Goal: Information Seeking & Learning: Learn about a topic

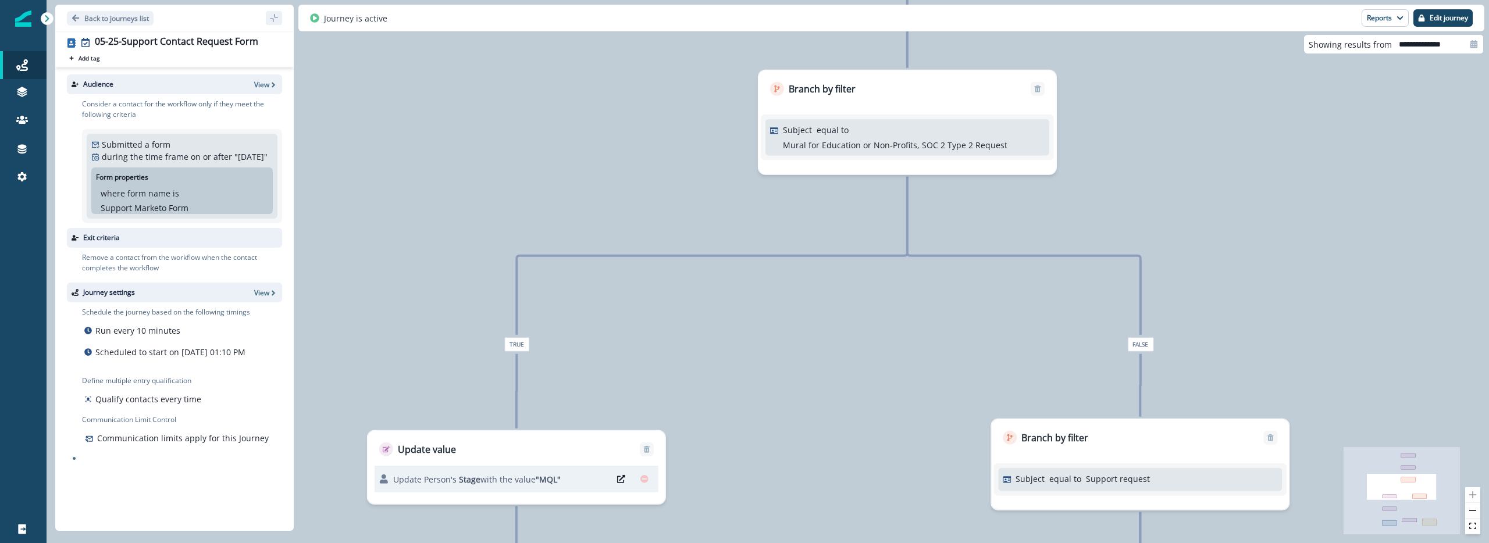
click at [874, 151] on p "Mural for Education or Non-Profits, SOC 2 Type 2 Request" at bounding box center [895, 145] width 225 height 12
click at [873, 119] on div "Subject equal to Mural for Education or Non-Profits, SOC 2 Type 2 Request" at bounding box center [908, 137] width 284 height 37
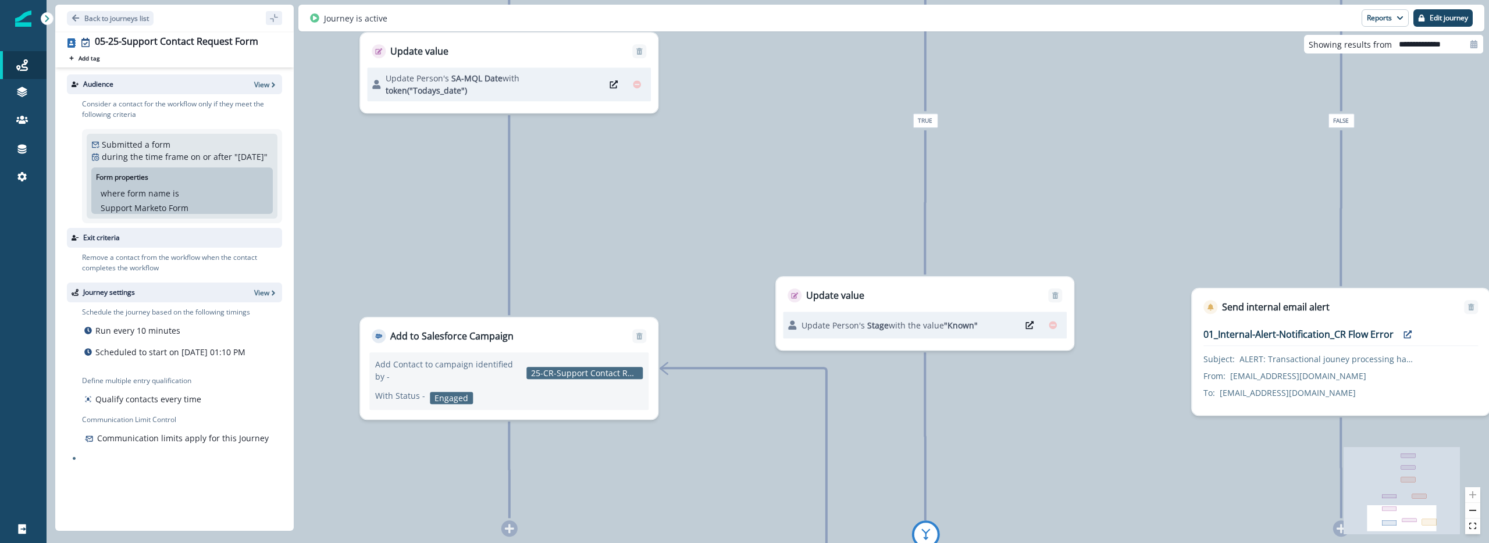
click at [897, 141] on div "95,409 contacts have entered the journey Update value Update Person's Source - …" at bounding box center [768, 271] width 1443 height 543
click at [20, 149] on icon at bounding box center [22, 149] width 9 height 9
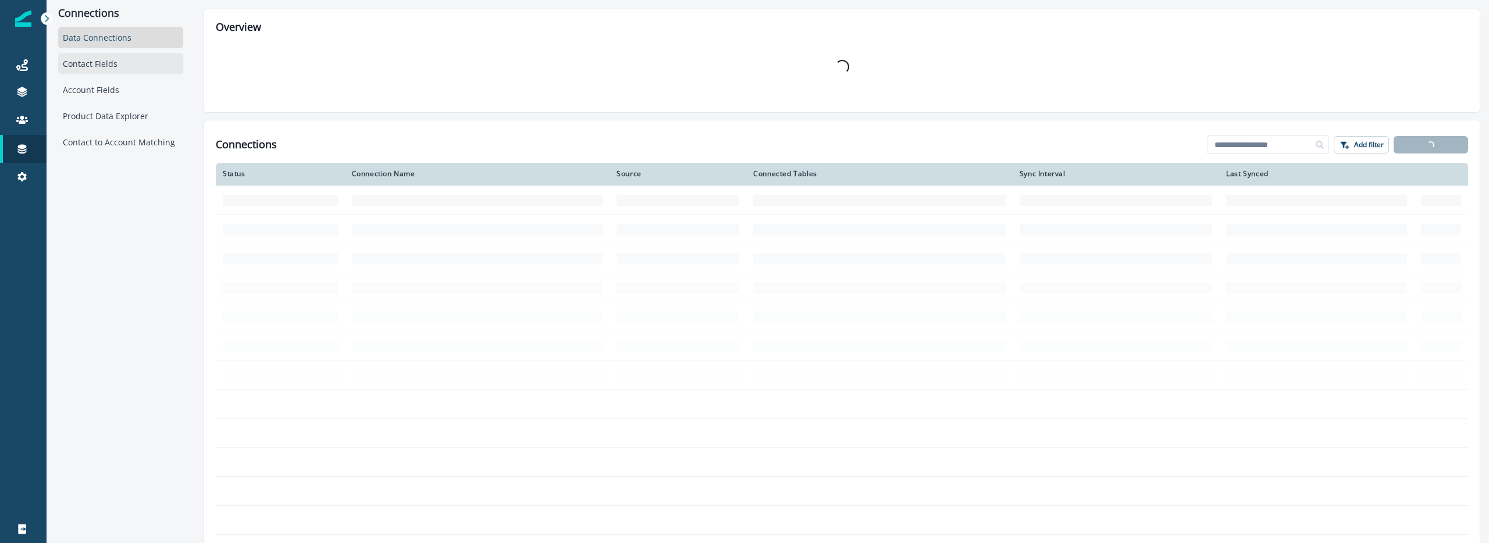
click at [73, 58] on div "Contact Fields" at bounding box center [120, 64] width 125 height 22
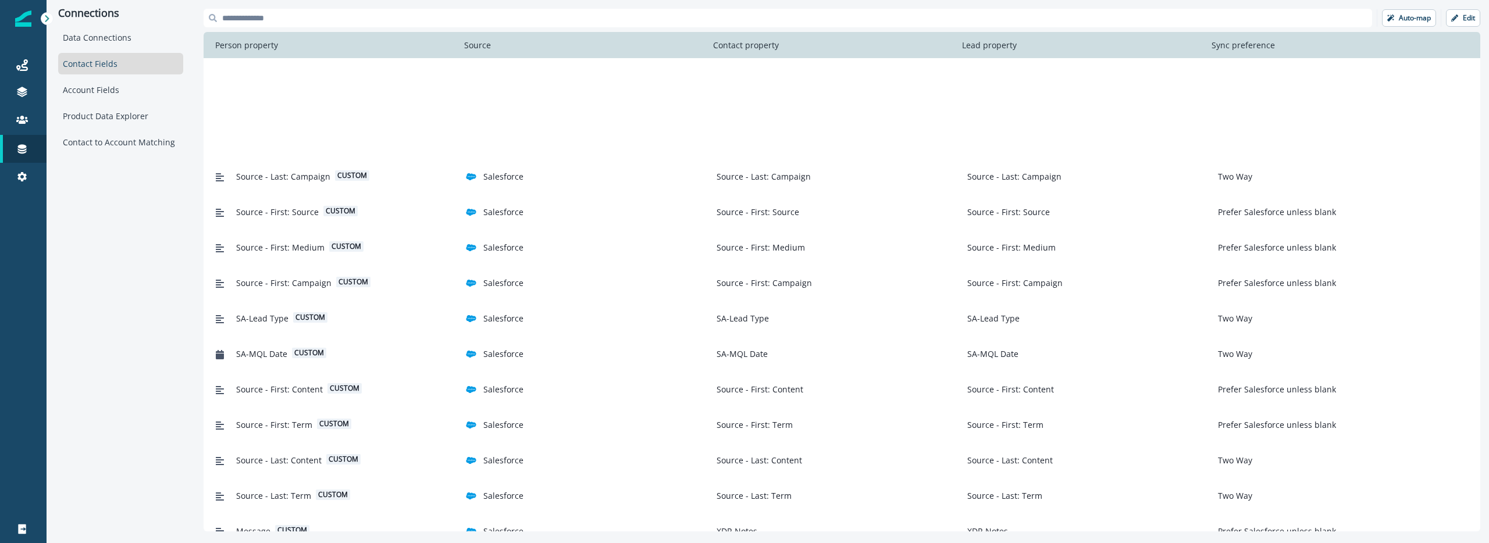
scroll to position [1279, 0]
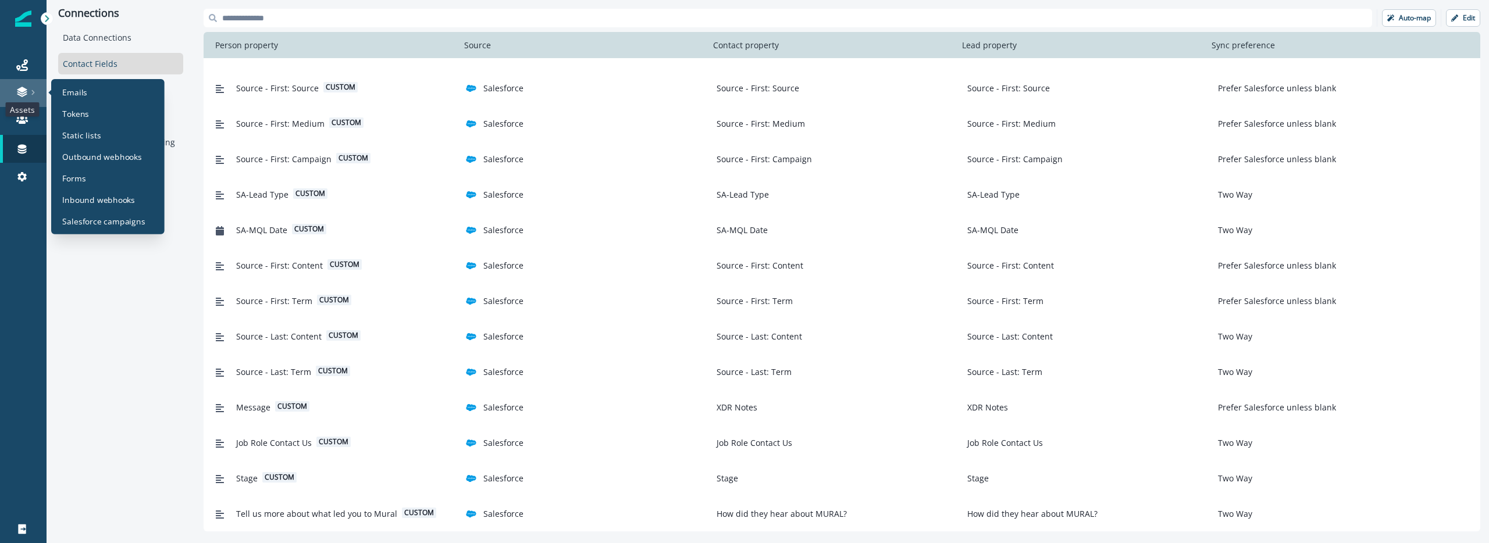
click at [27, 93] on icon at bounding box center [22, 92] width 12 height 12
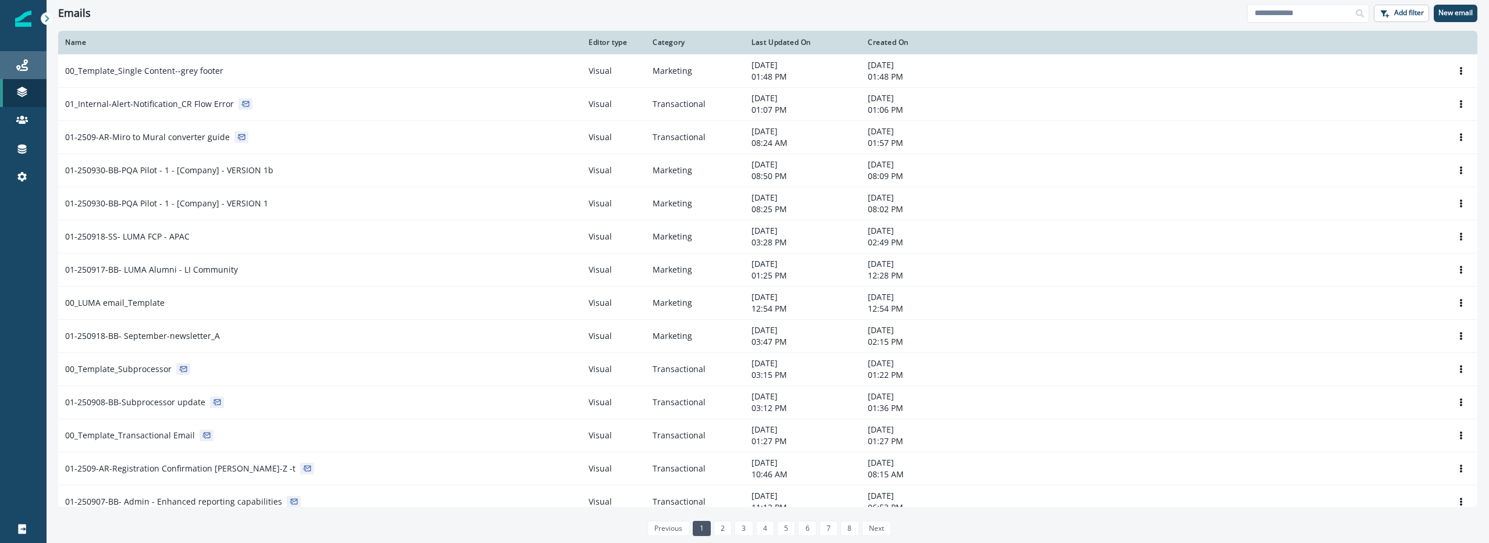
click at [18, 68] on icon at bounding box center [22, 65] width 12 height 12
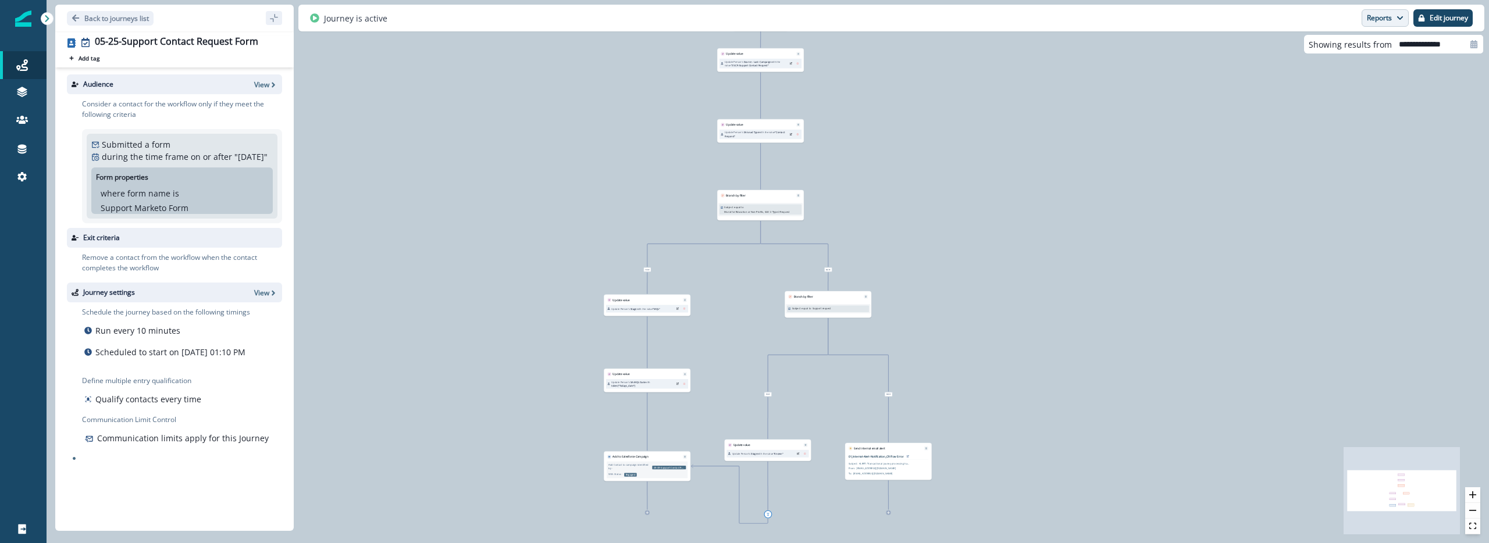
click at [1397, 20] on icon "button" at bounding box center [1400, 18] width 7 height 7
click at [1330, 65] on p "Journey Member Report" at bounding box center [1348, 68] width 106 height 14
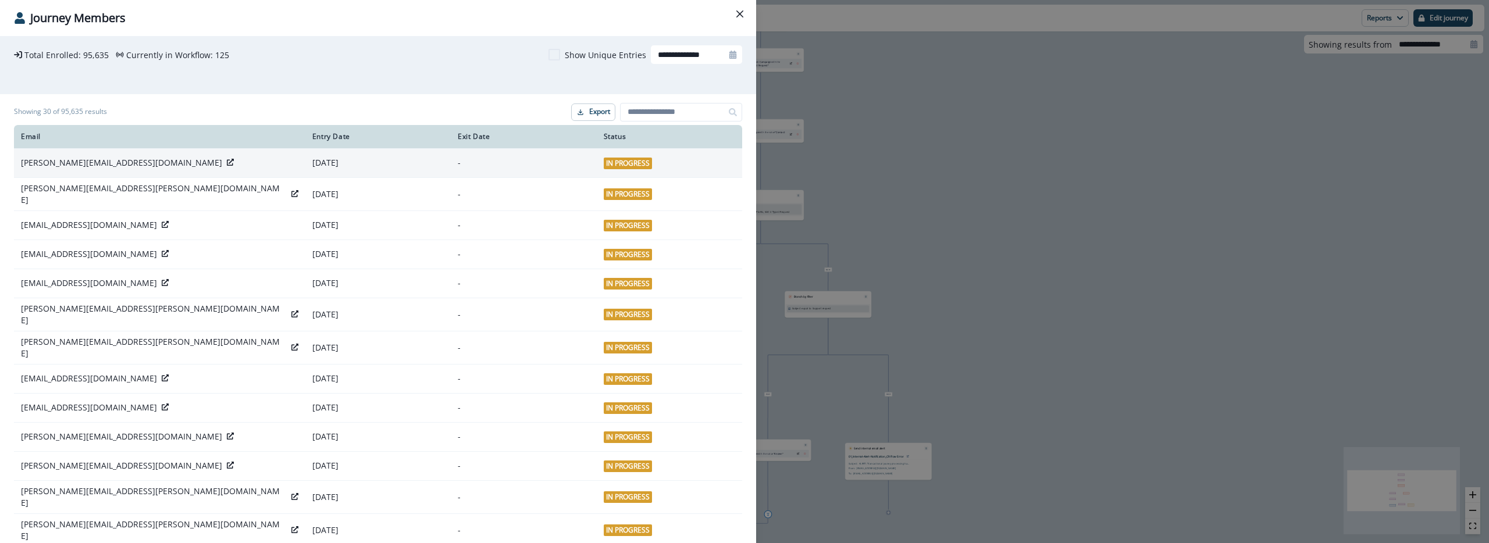
click at [206, 168] on div "matyas.siger@kyndryl.com" at bounding box center [159, 163] width 277 height 12
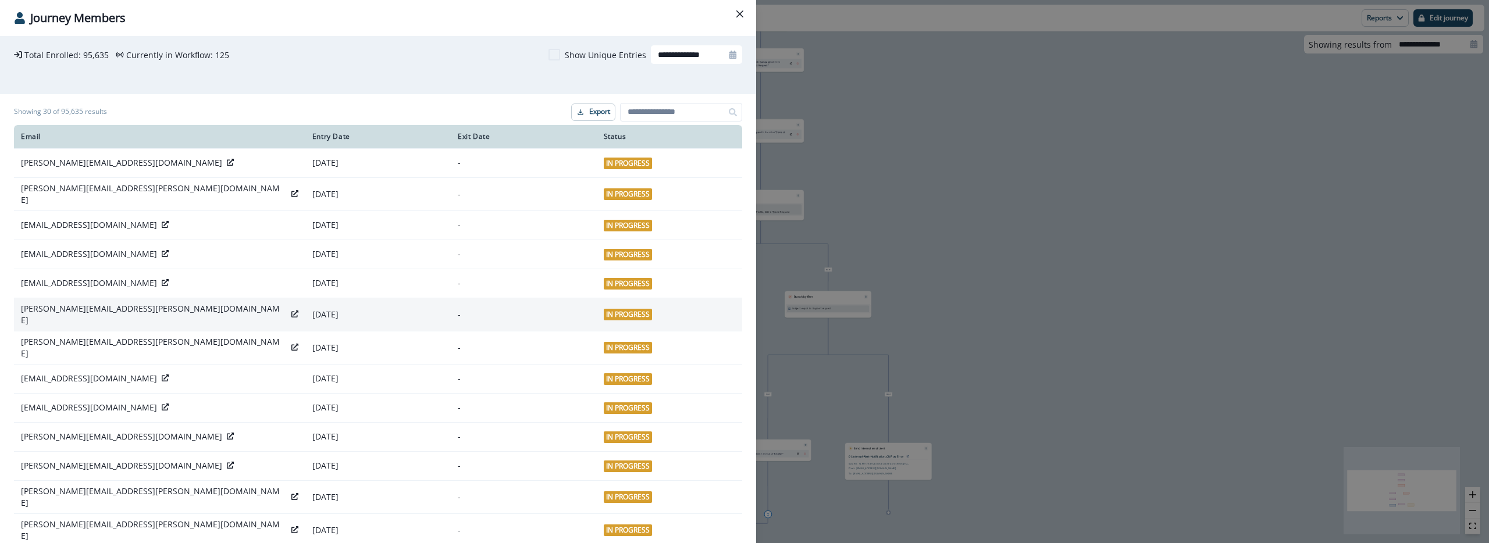
scroll to position [517, 0]
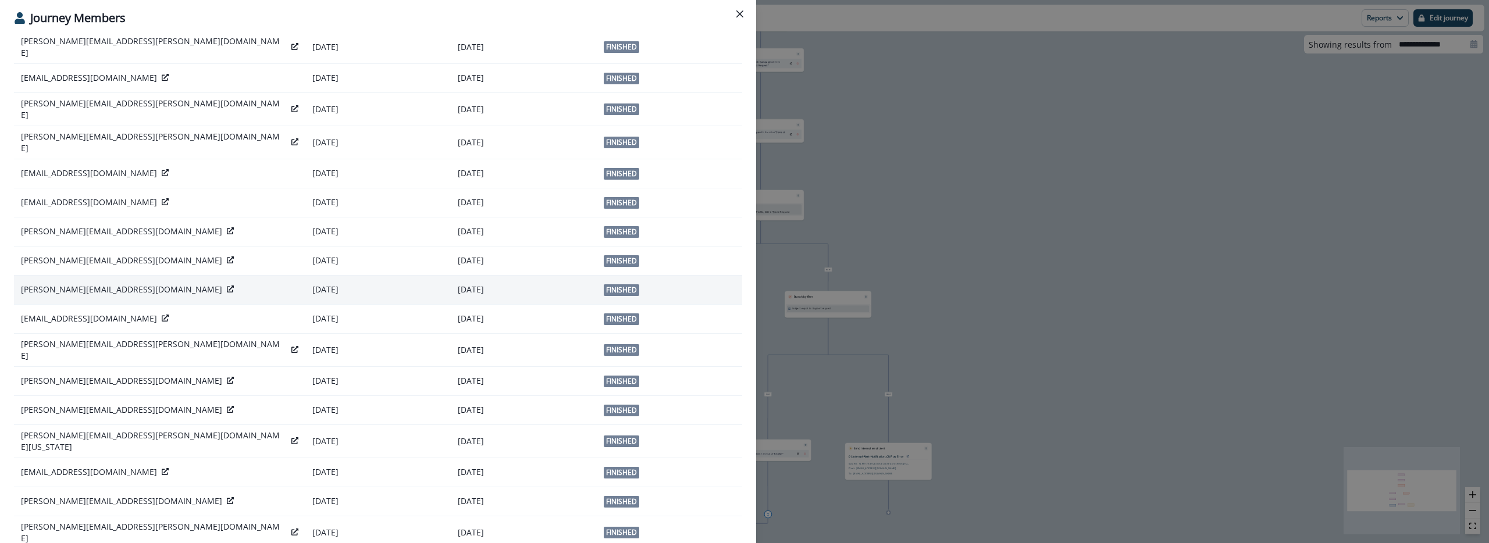
click at [227, 286] on icon at bounding box center [230, 289] width 7 height 7
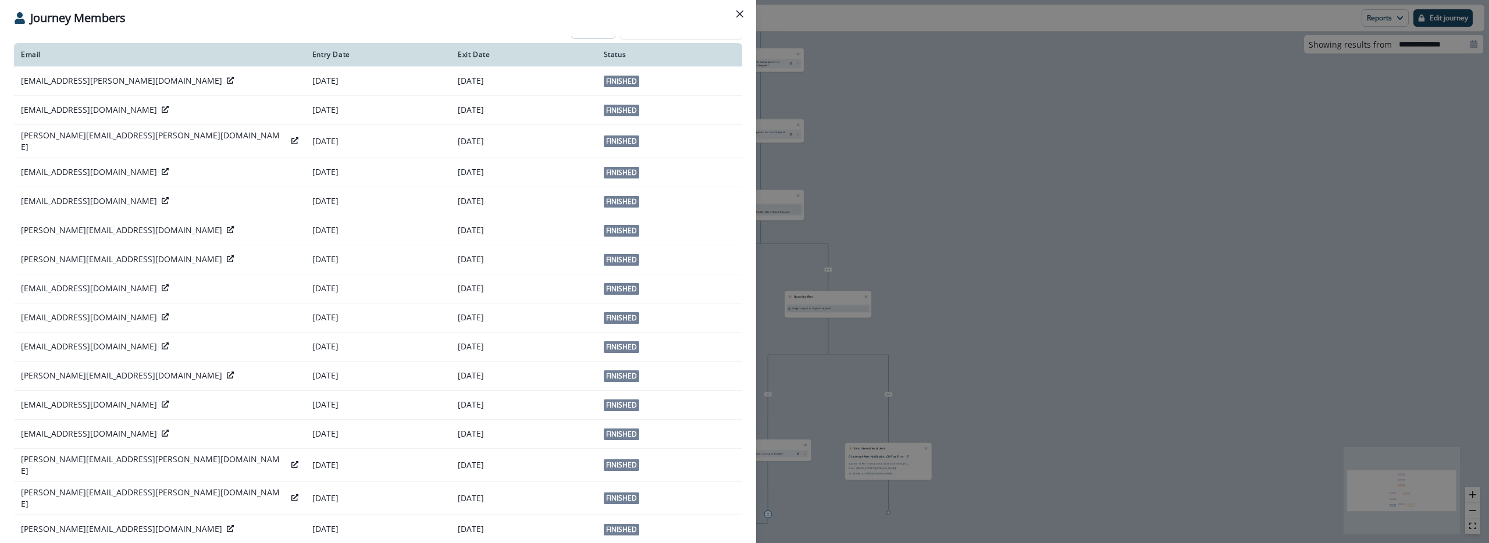
scroll to position [0, 0]
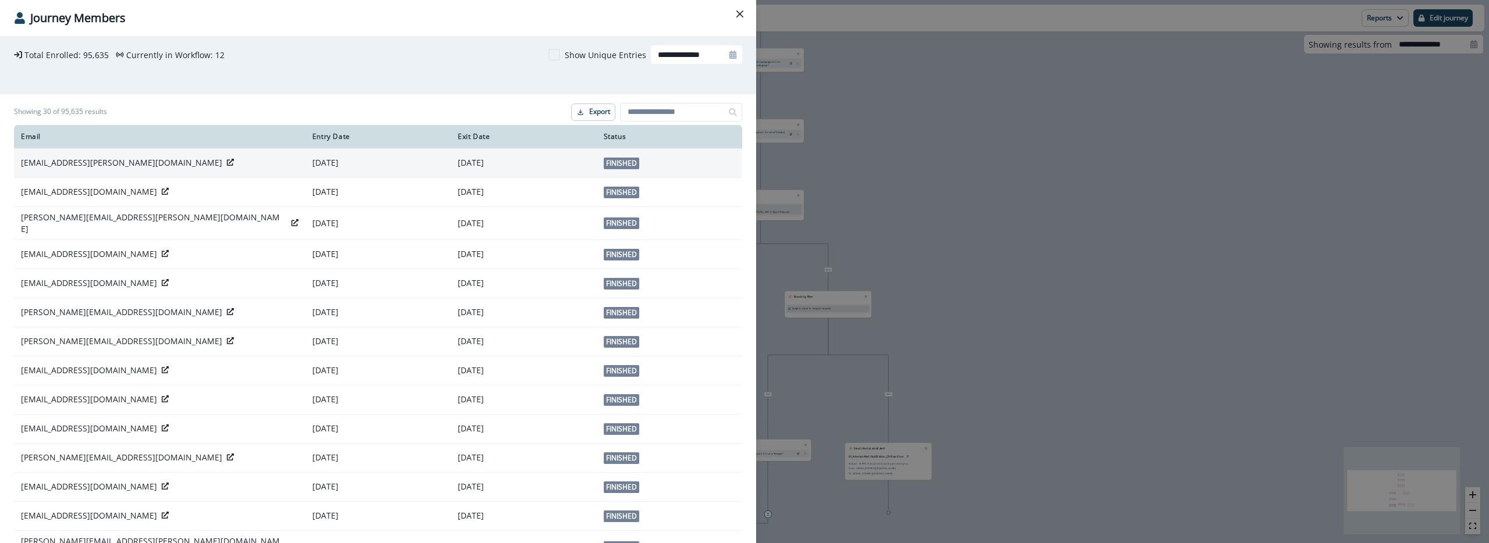
click at [227, 163] on icon at bounding box center [230, 162] width 7 height 7
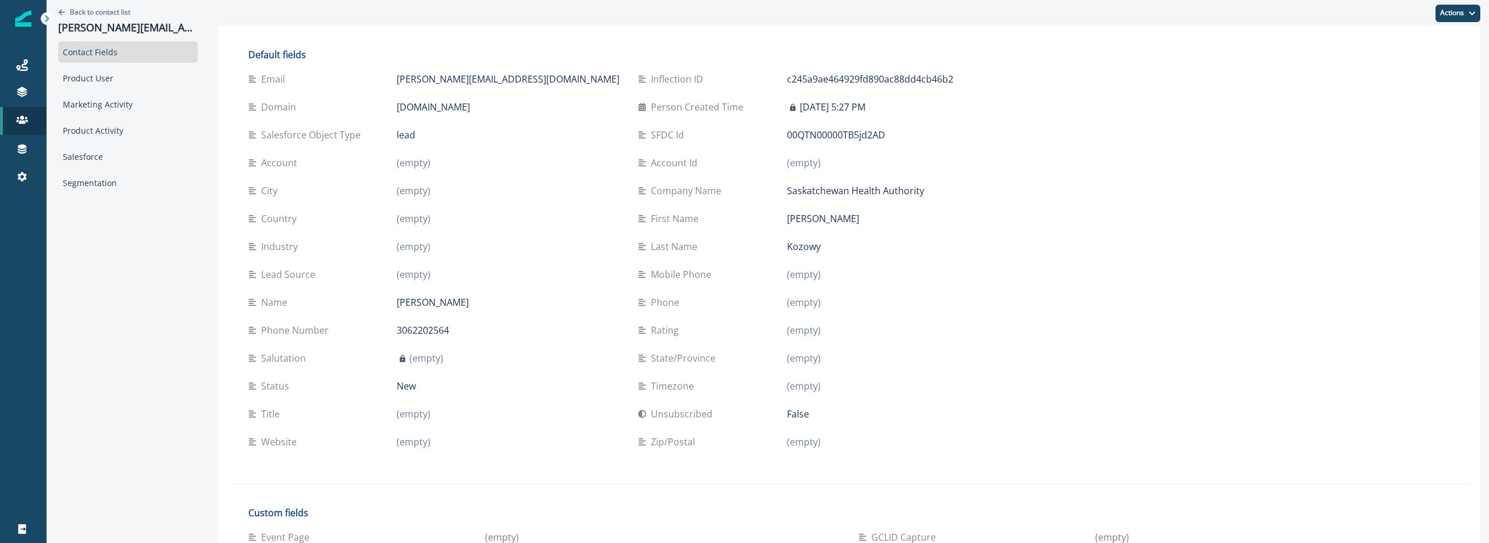
click at [787, 136] on p "00QTN00000TB5jd2AD" at bounding box center [836, 135] width 98 height 14
click at [787, 84] on p "c245a9ae464929fd890ac88dd4cb46b2" at bounding box center [870, 79] width 166 height 14
click at [108, 154] on div "Salesforce" at bounding box center [128, 157] width 140 height 22
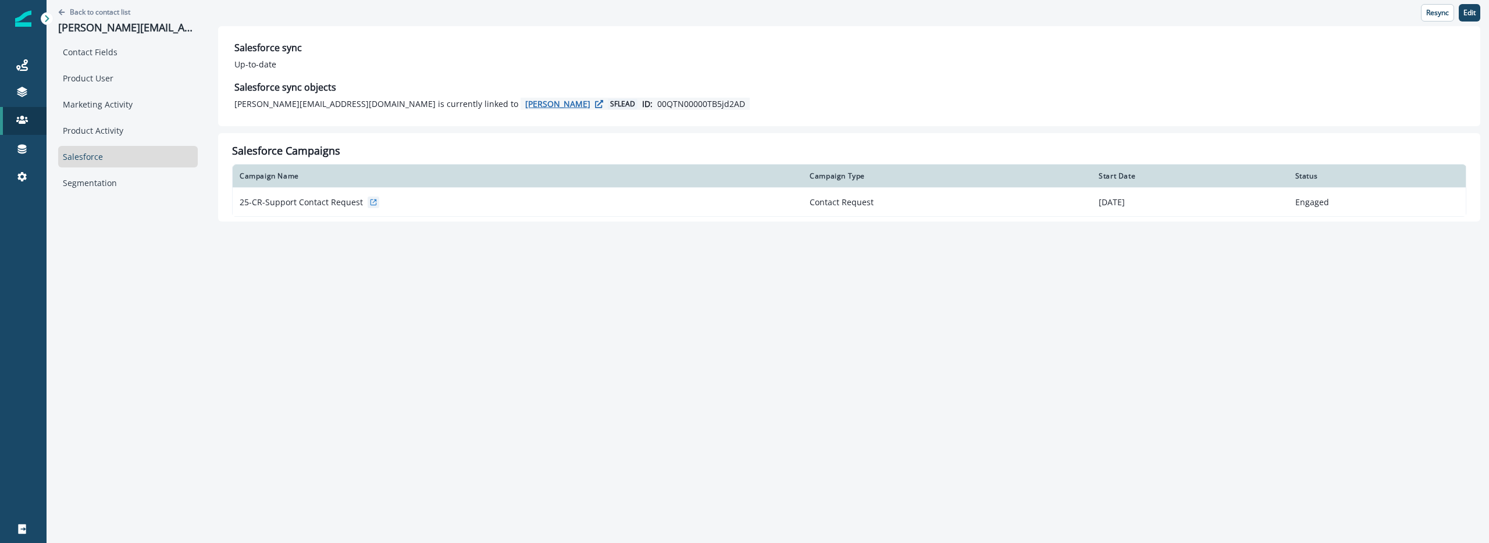
click at [525, 103] on p "Jim kozowy" at bounding box center [557, 103] width 65 height 11
click at [326, 291] on div "Back to contact list jim.kozowy@saskhealthauthority.ca Contact Fields Product U…" at bounding box center [768, 271] width 1443 height 543
click at [91, 48] on div "Contact Fields" at bounding box center [128, 52] width 140 height 22
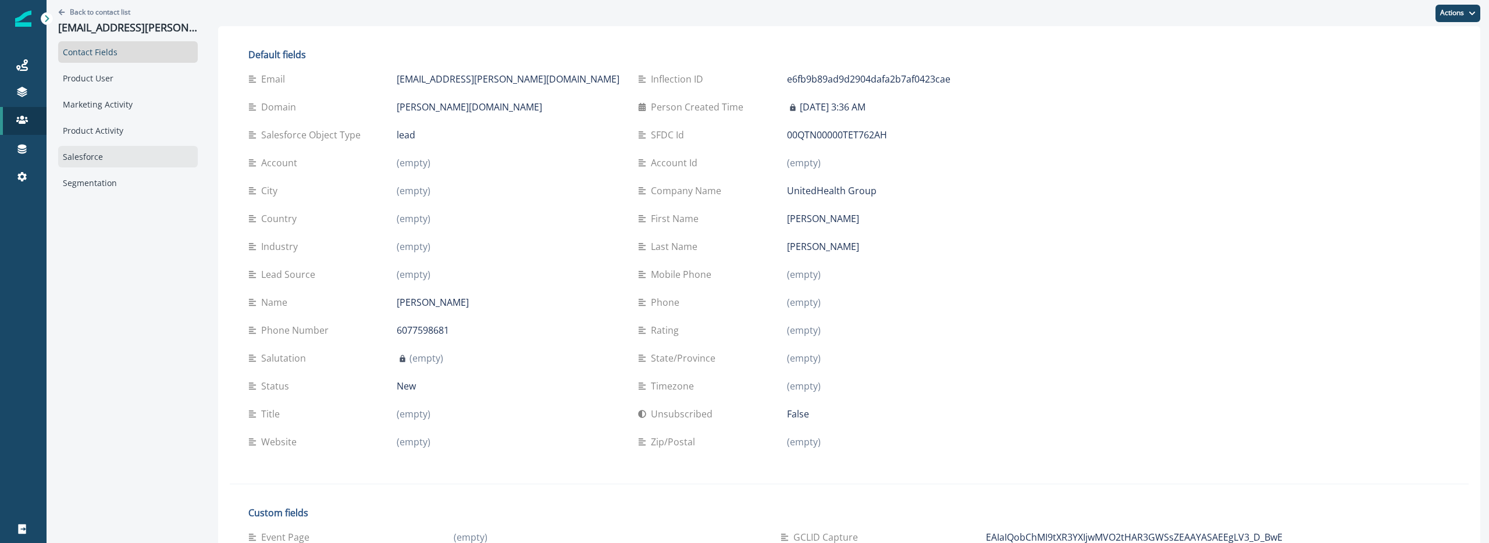
click at [98, 151] on div "Salesforce" at bounding box center [128, 157] width 140 height 22
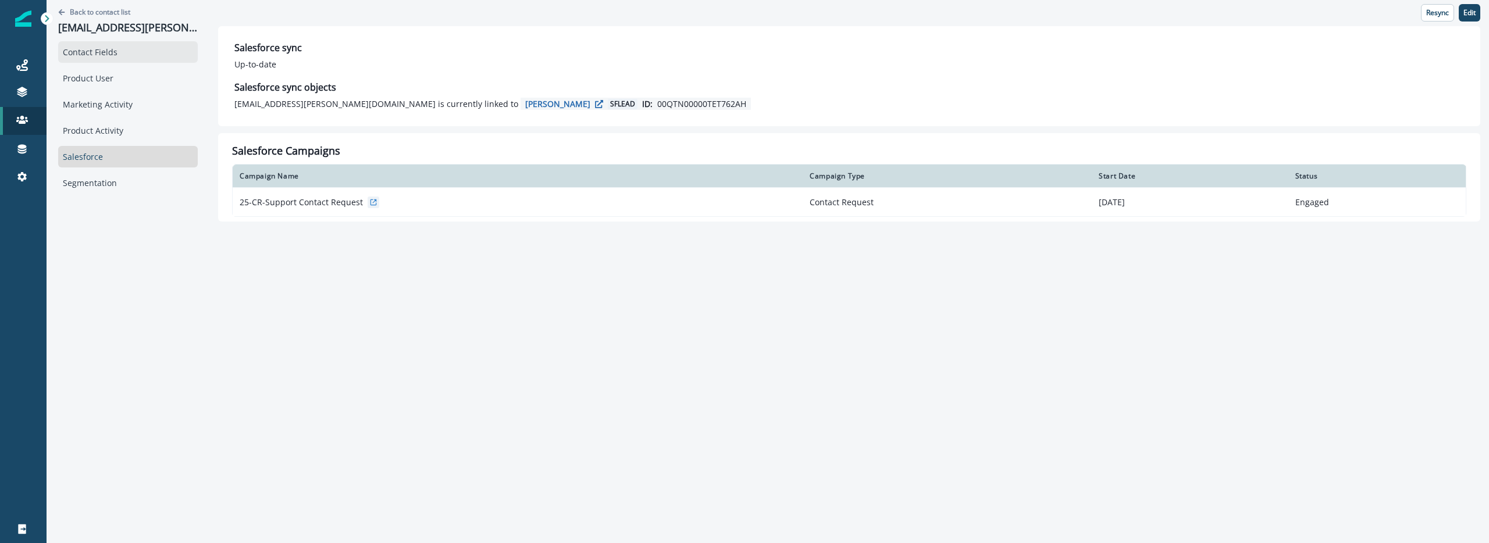
click at [122, 54] on div "Contact Fields" at bounding box center [128, 52] width 140 height 22
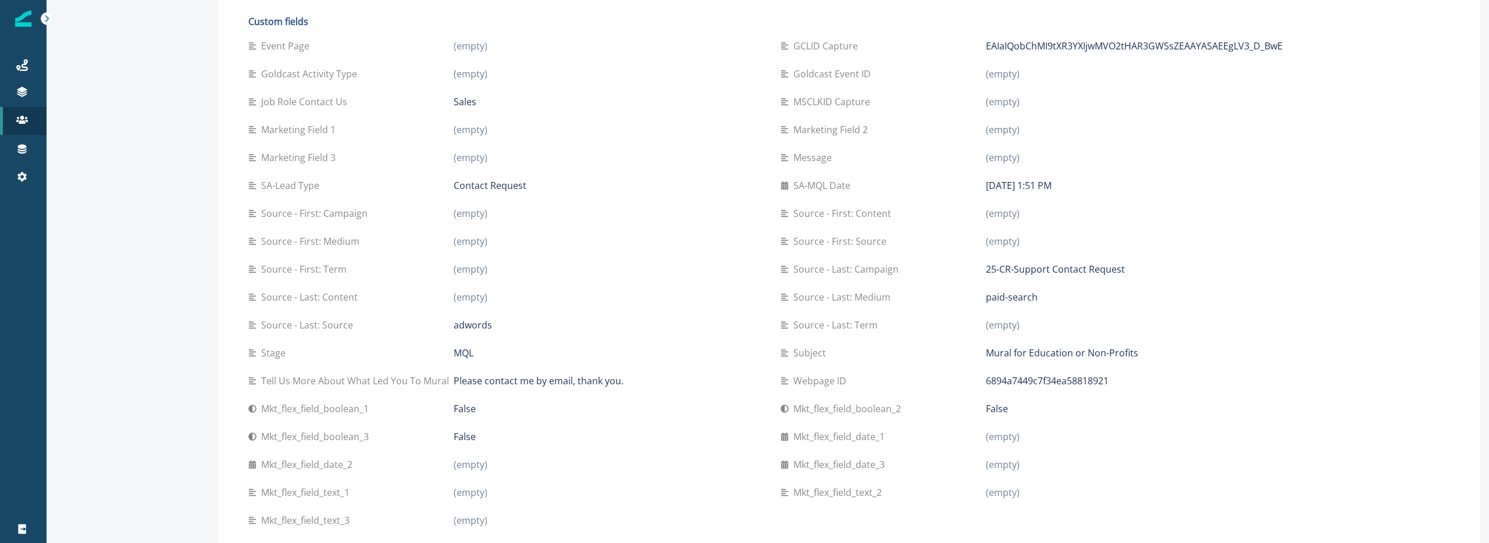
scroll to position [619, 0]
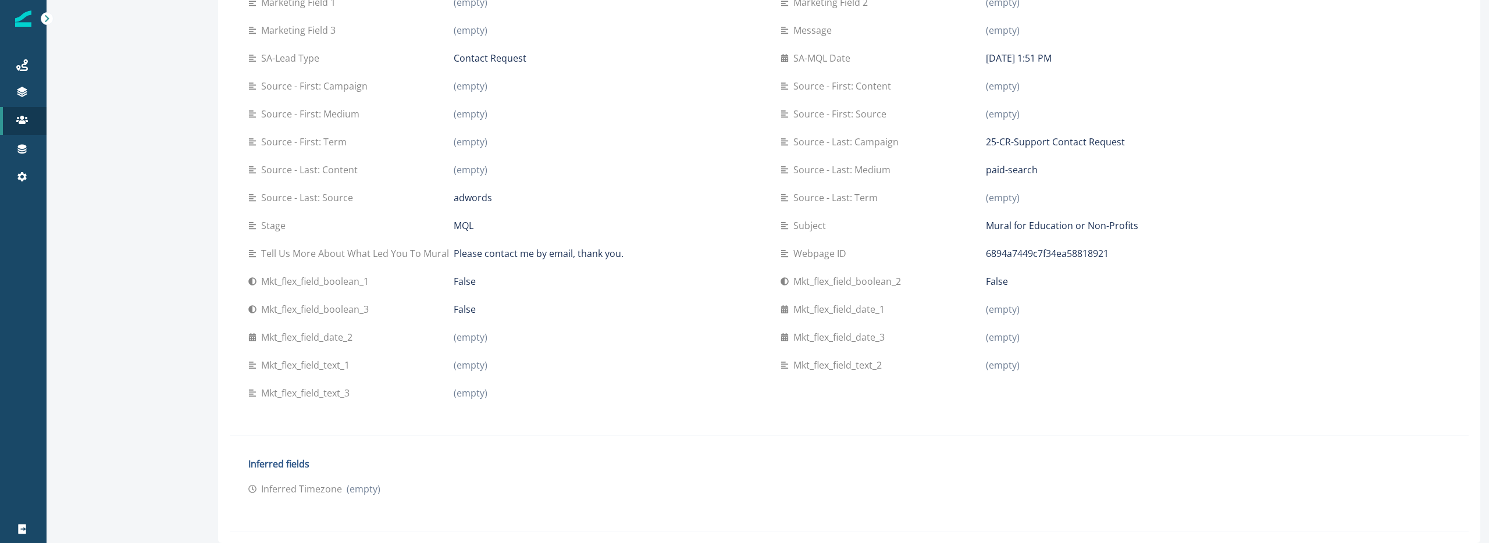
click at [454, 225] on p "MQL" at bounding box center [464, 226] width 20 height 14
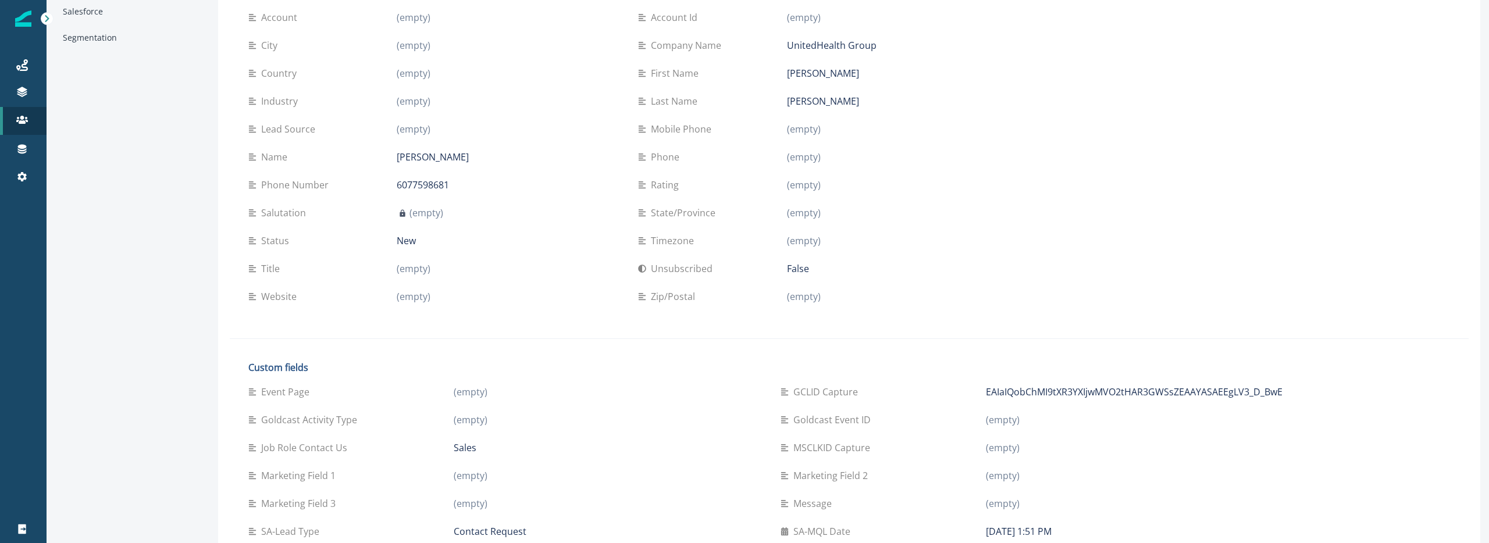
scroll to position [17, 0]
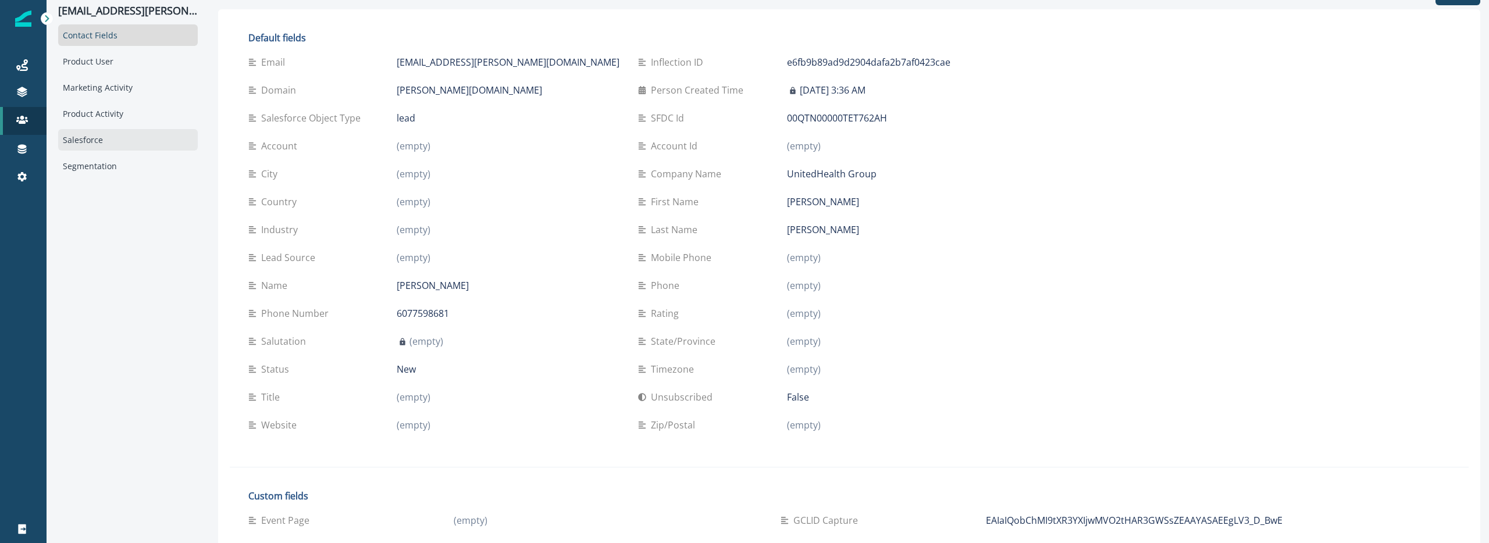
click at [103, 144] on div "Salesforce" at bounding box center [128, 140] width 140 height 22
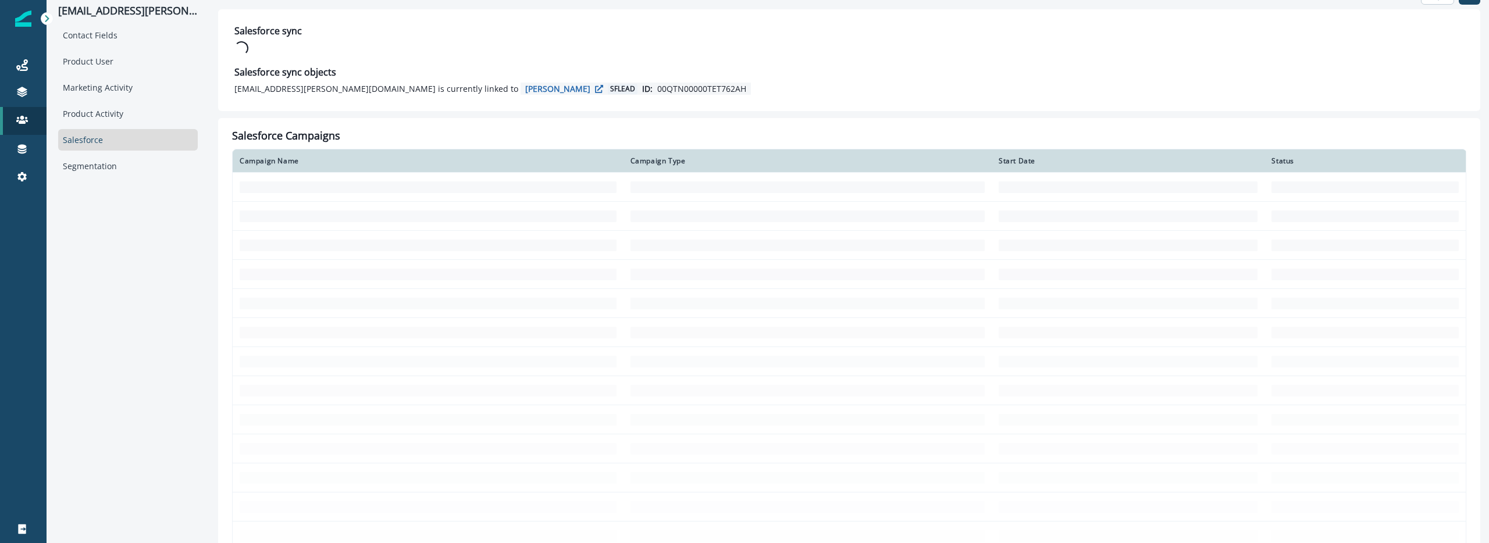
scroll to position [0, 0]
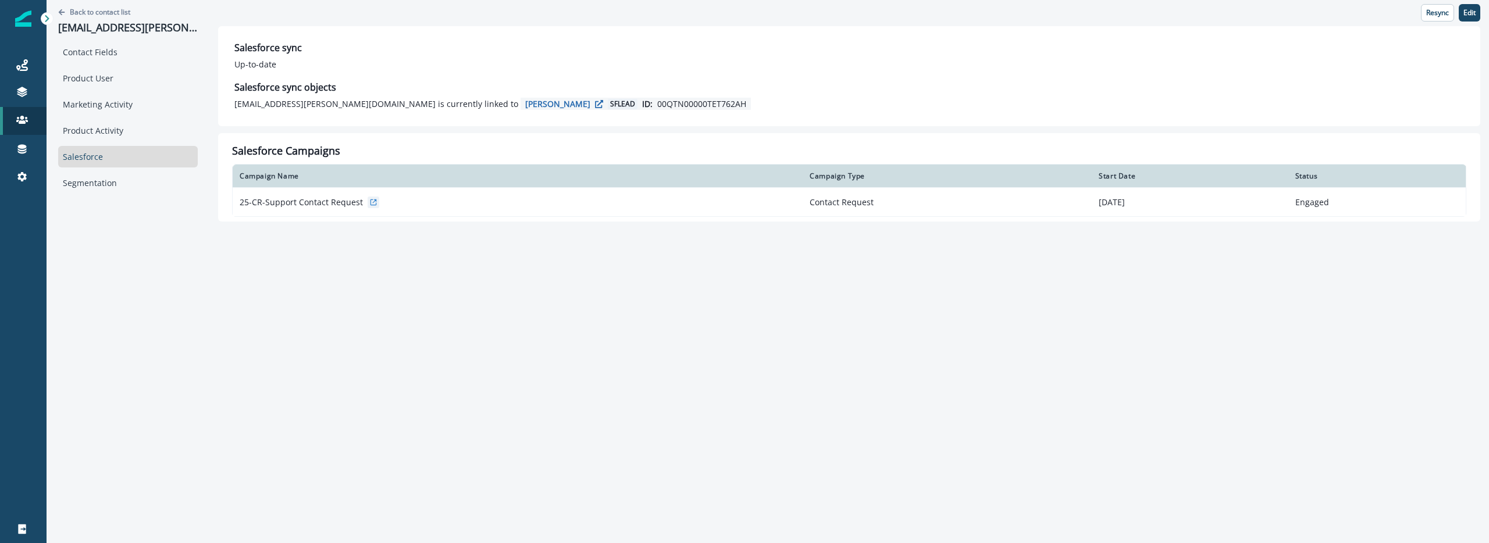
click at [657, 106] on p "00QTN00000TET762AH" at bounding box center [701, 104] width 89 height 12
click at [525, 101] on p "[PERSON_NAME]" at bounding box center [557, 103] width 65 height 11
